Goal: Transaction & Acquisition: Book appointment/travel/reservation

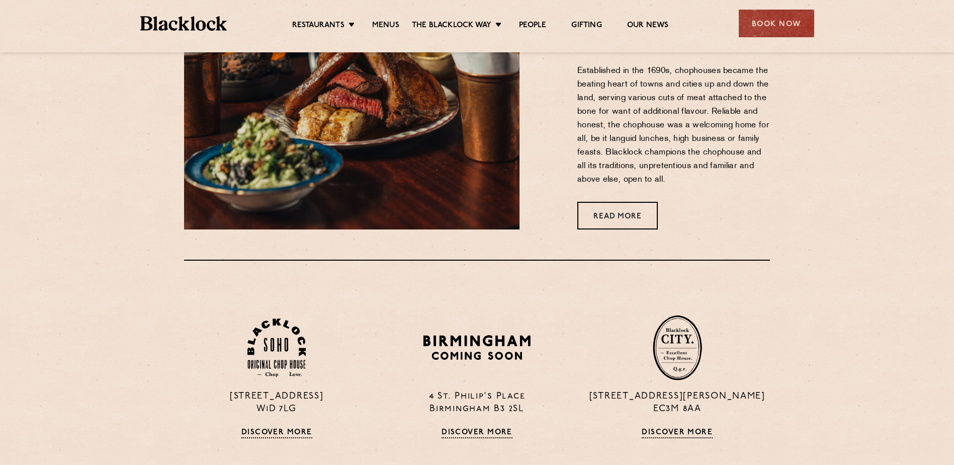
scroll to position [554, 0]
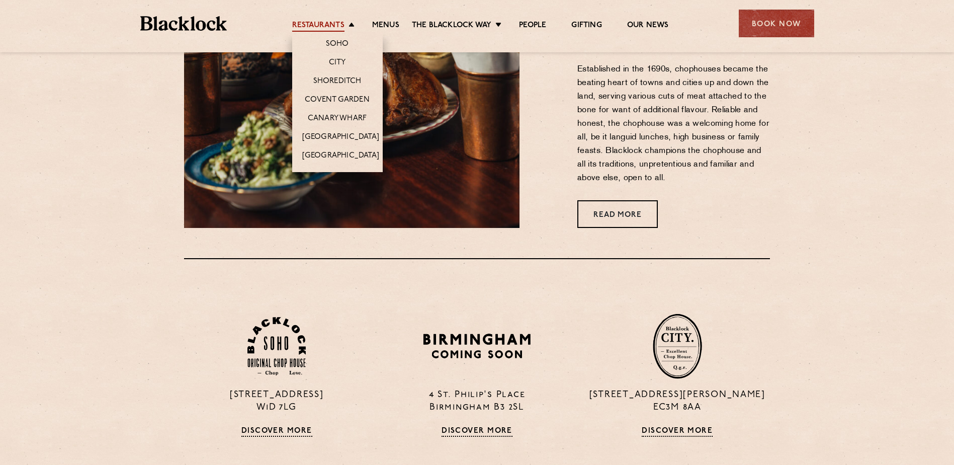
click at [300, 23] on link "Restaurants" at bounding box center [318, 26] width 52 height 11
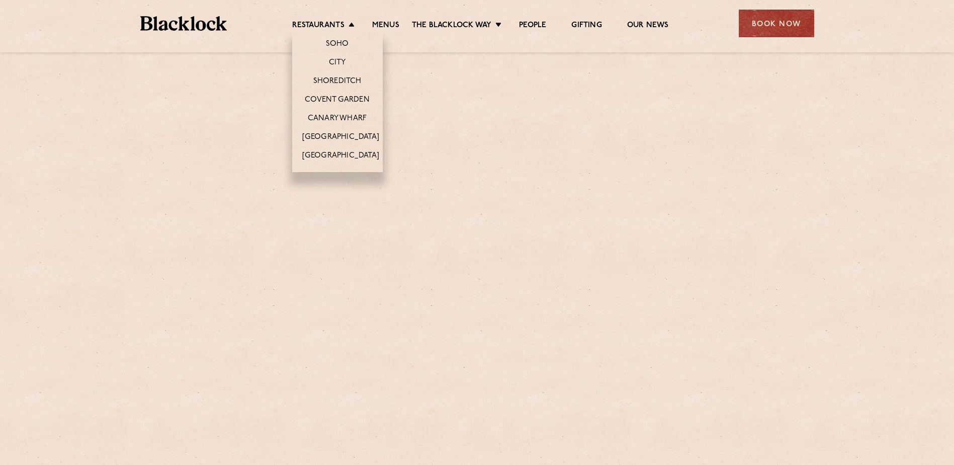
click at [341, 127] on li "[GEOGRAPHIC_DATA]" at bounding box center [337, 136] width 91 height 19
click at [343, 116] on link "Canary Wharf" at bounding box center [337, 119] width 59 height 11
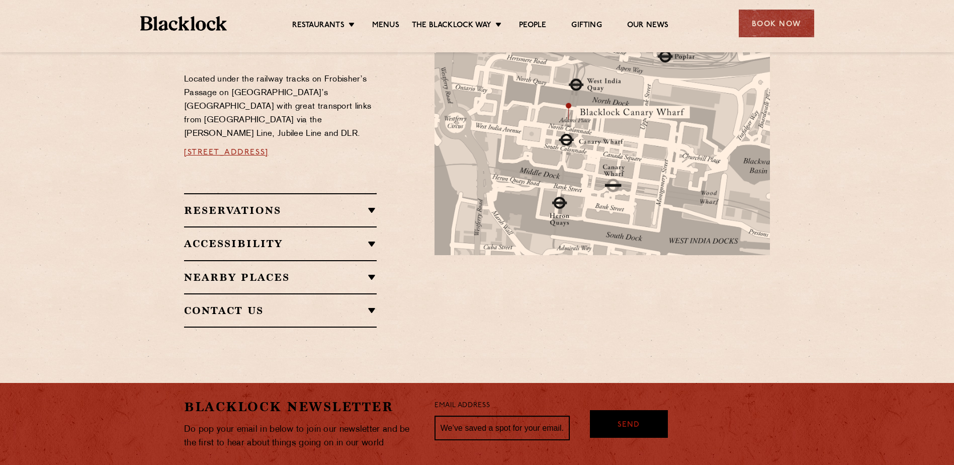
scroll to position [580, 0]
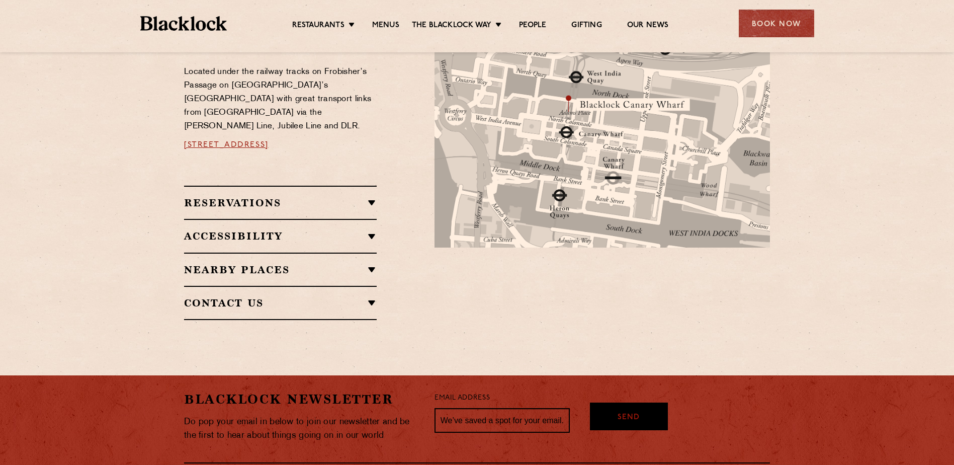
click at [245, 197] on h2 "Reservations" at bounding box center [280, 203] width 193 height 12
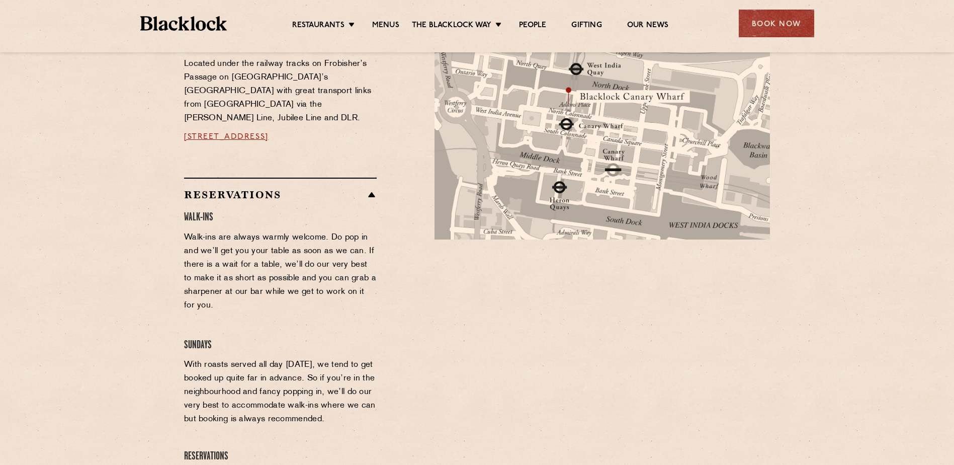
scroll to position [588, 0]
click at [792, 27] on div "Book Now" at bounding box center [776, 24] width 75 height 28
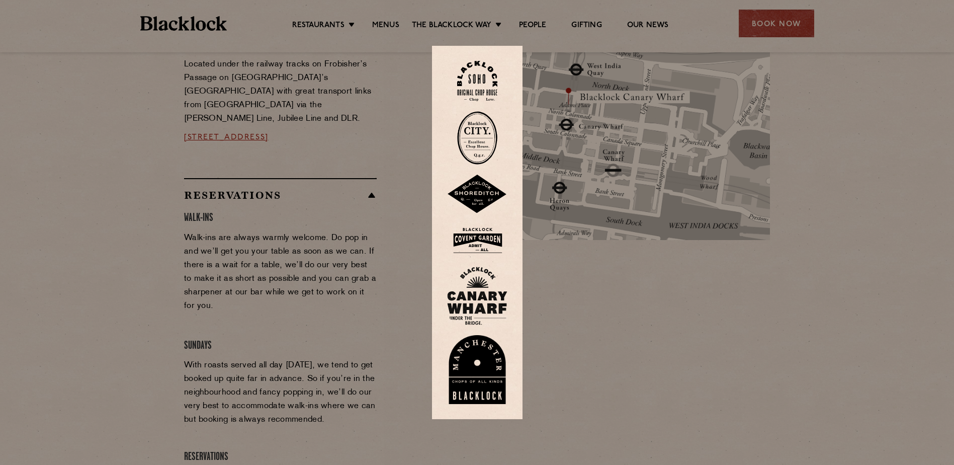
click at [484, 302] on img at bounding box center [477, 296] width 60 height 58
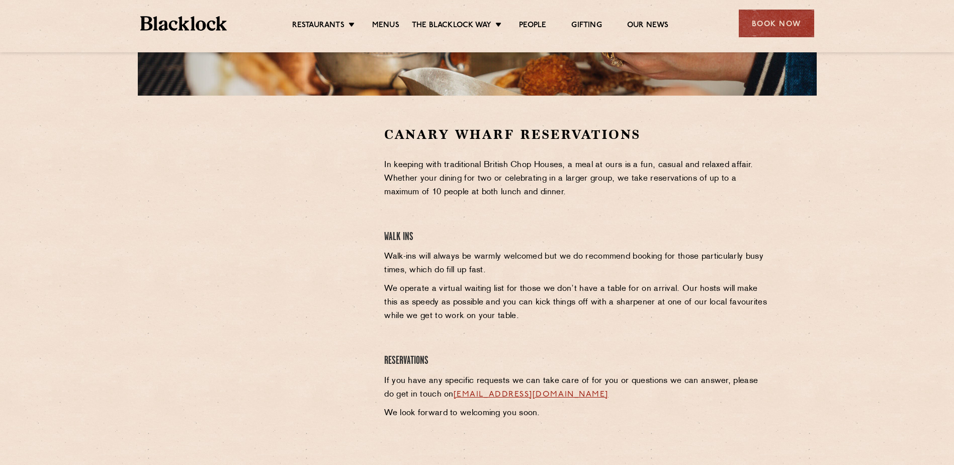
scroll to position [267, 0]
